Goal: Navigation & Orientation: Find specific page/section

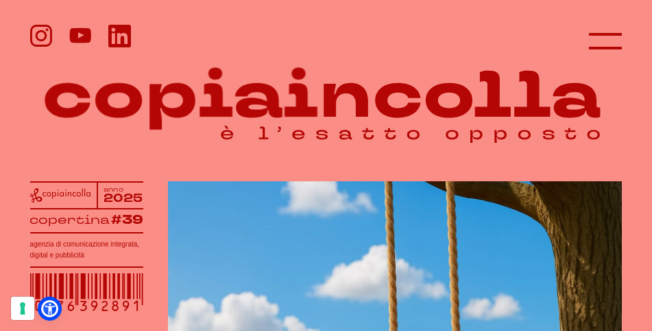
click at [610, 43] on icon at bounding box center [605, 41] width 33 height 33
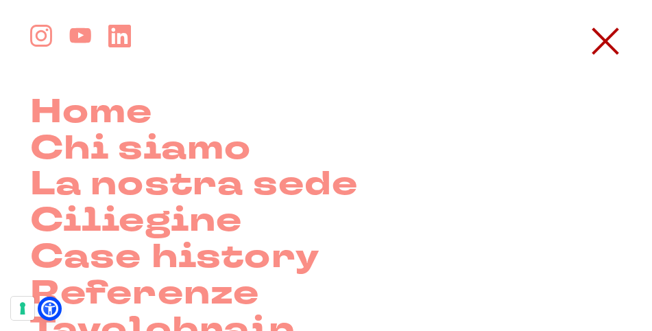
click at [217, 153] on link "Chi siamo" at bounding box center [141, 149] width 222 height 36
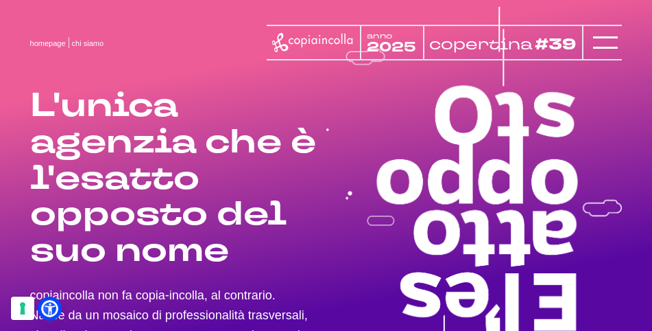
click at [619, 44] on div at bounding box center [602, 43] width 40 height 36
click at [609, 43] on line at bounding box center [605, 43] width 25 height 0
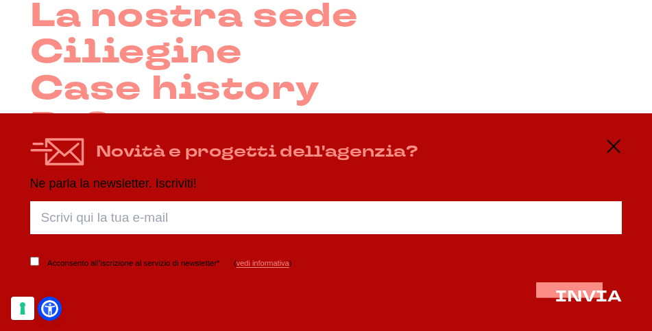
scroll to position [169, 0]
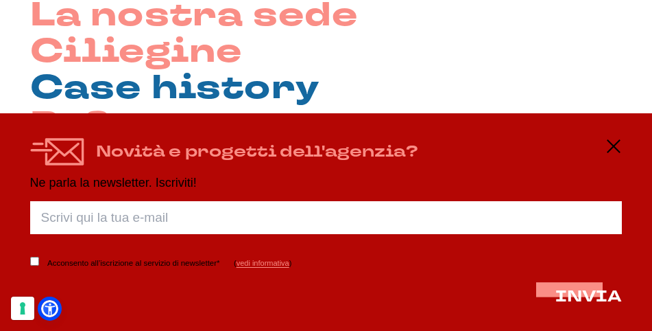
click at [252, 90] on link "Case history" at bounding box center [174, 89] width 289 height 36
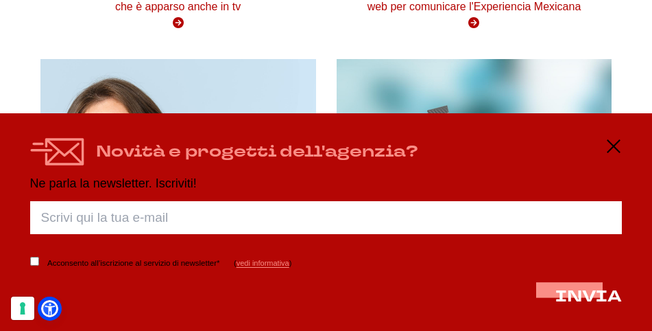
scroll to position [2180, 0]
click at [605, 147] on div "Novità e progetti dell'agenzia?" at bounding box center [326, 152] width 593 height 28
click at [612, 145] on line at bounding box center [614, 146] width 12 height 12
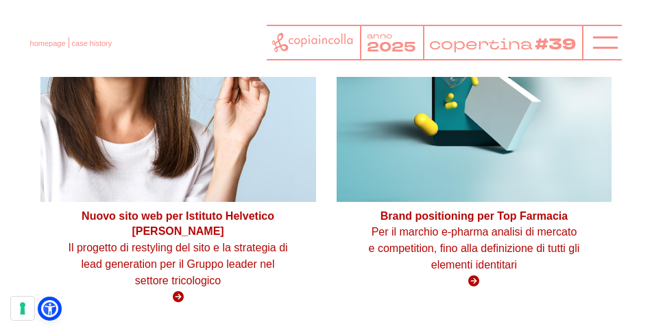
scroll to position [2312, 0]
